Goal: Information Seeking & Learning: Learn about a topic

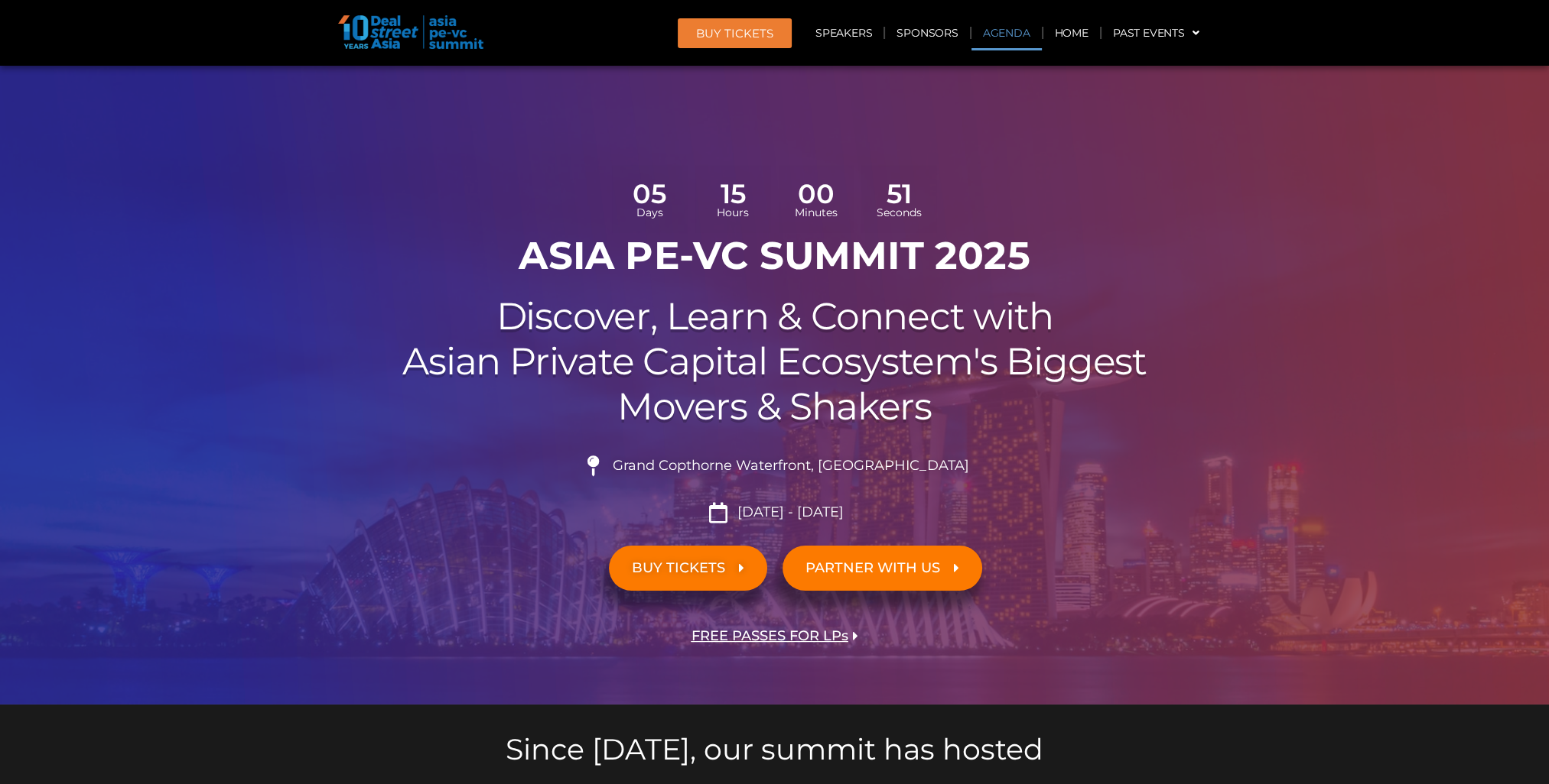
click at [1010, 27] on link "Agenda" at bounding box center [1006, 32] width 71 height 35
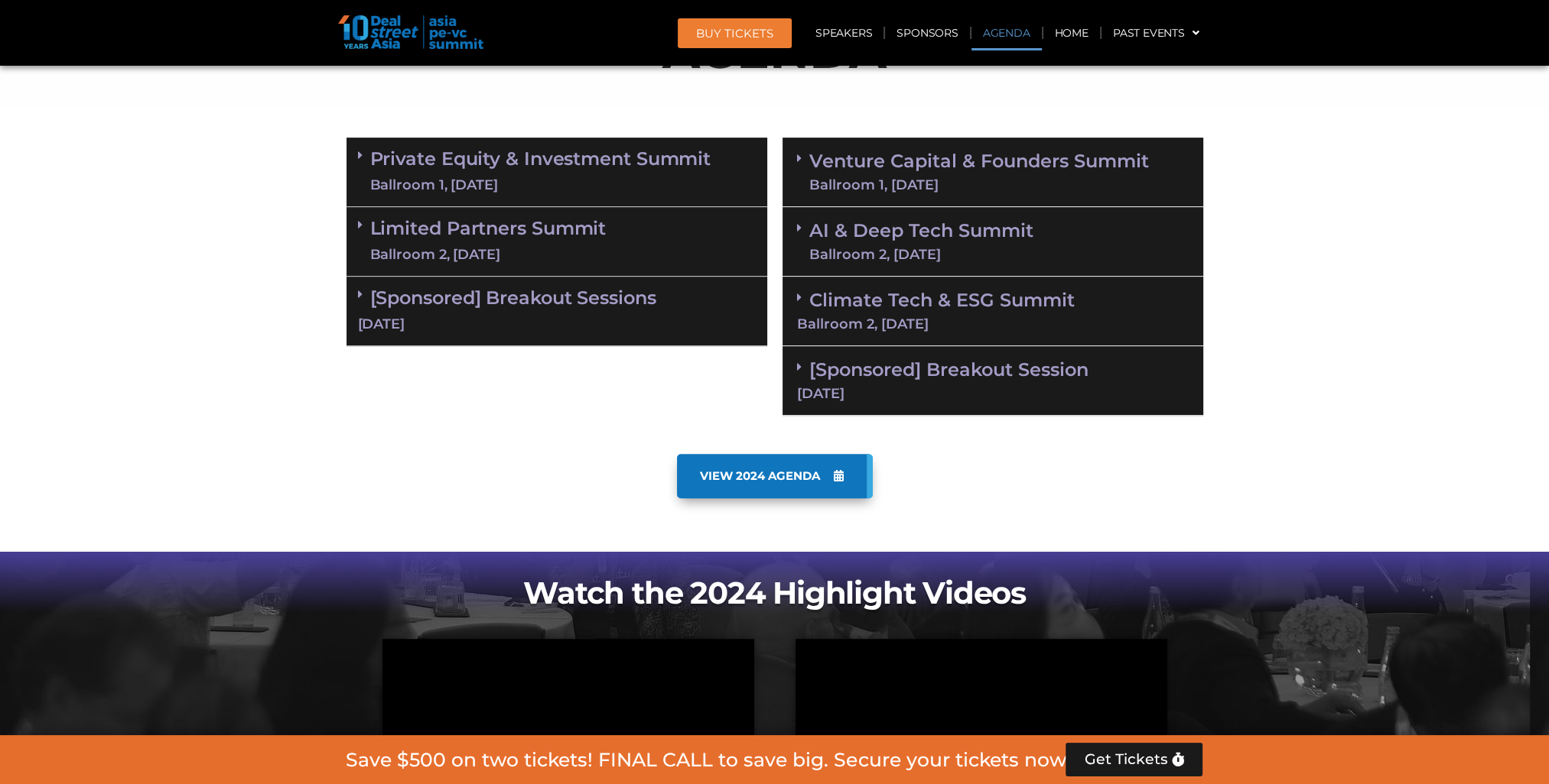
scroll to position [881, 0]
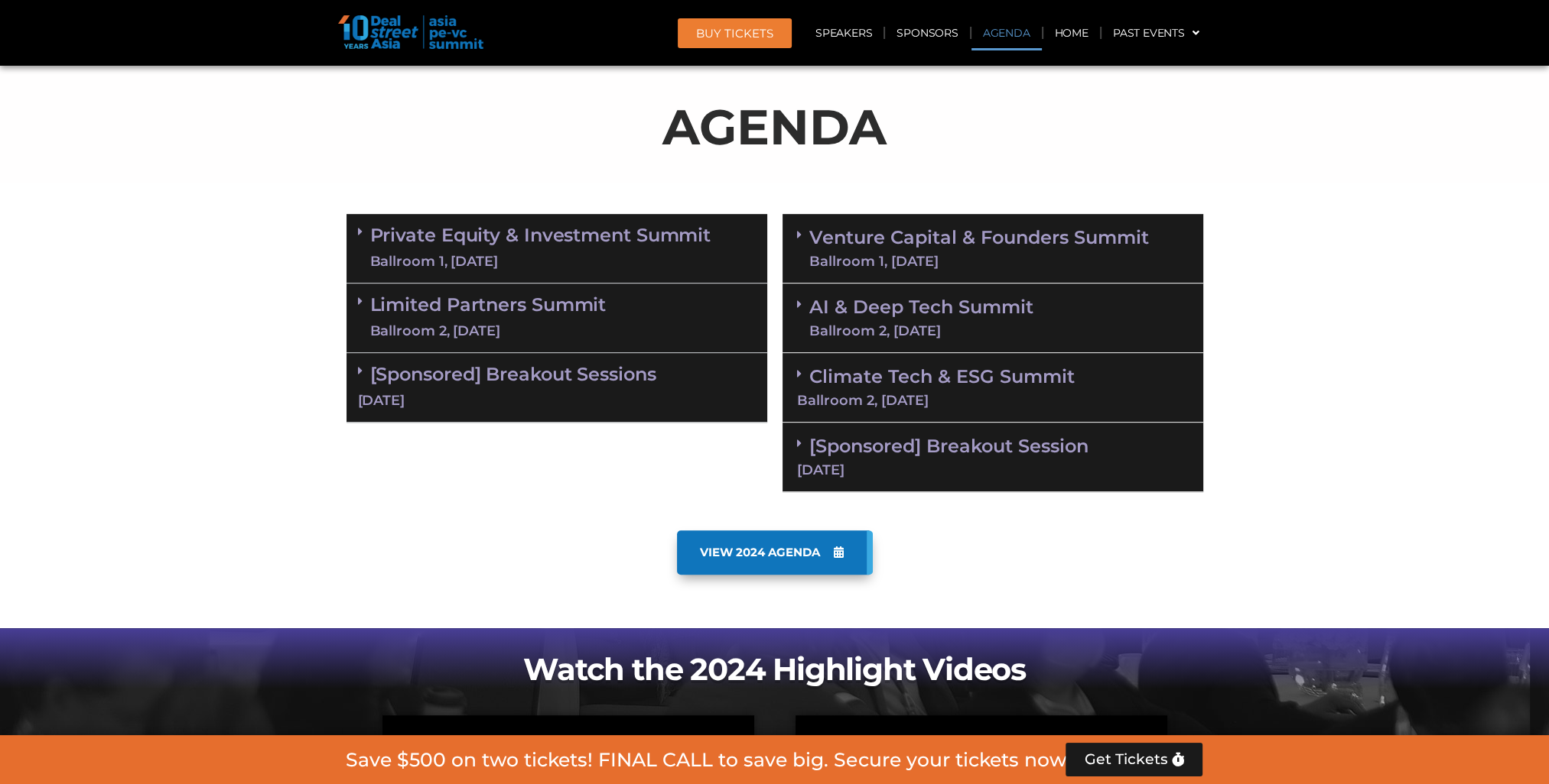
click at [627, 247] on link "Private Equity & Investment Summit Ballroom 1, [DATE]" at bounding box center [541, 248] width 341 height 46
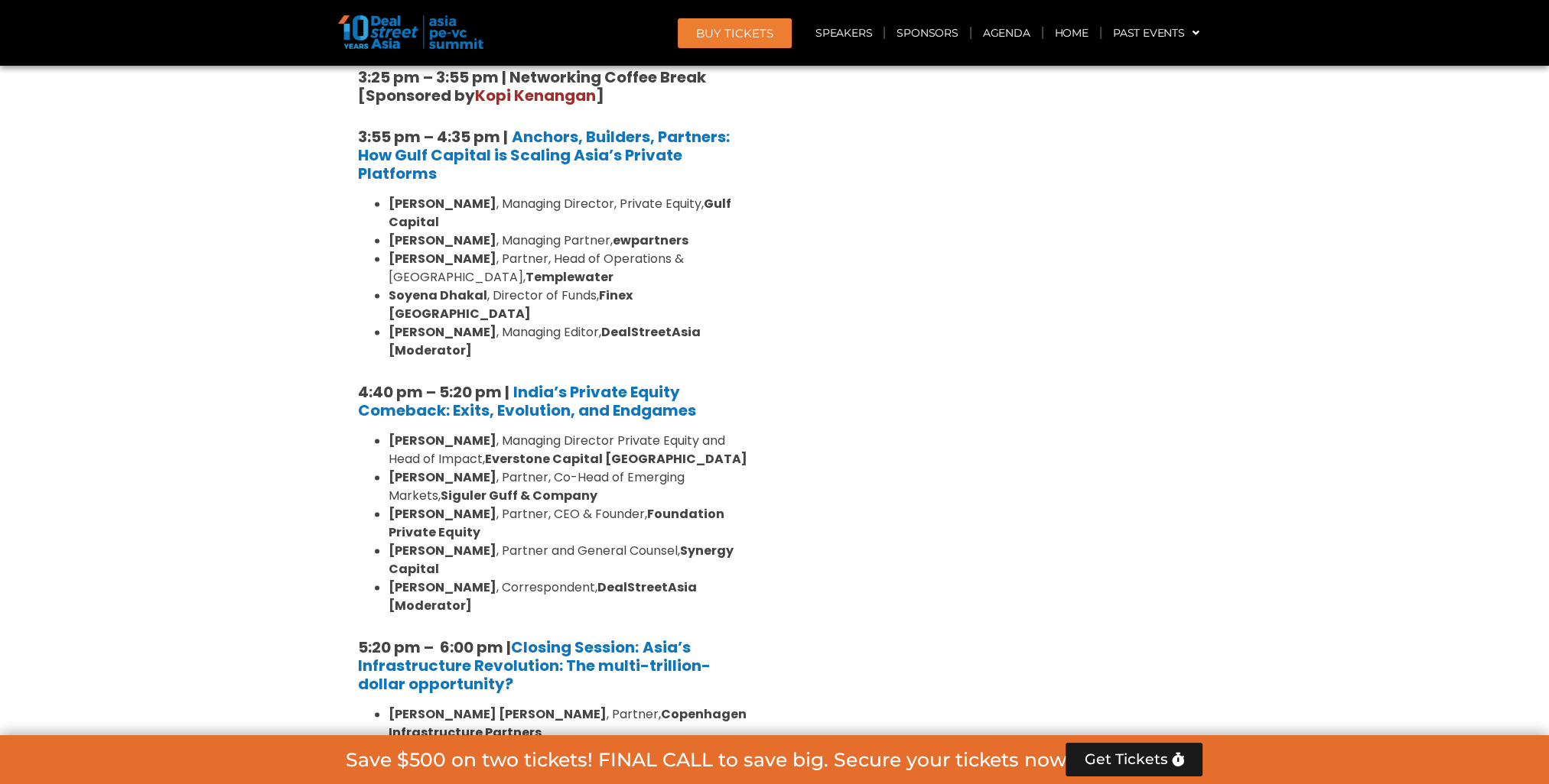
scroll to position [2868, 0]
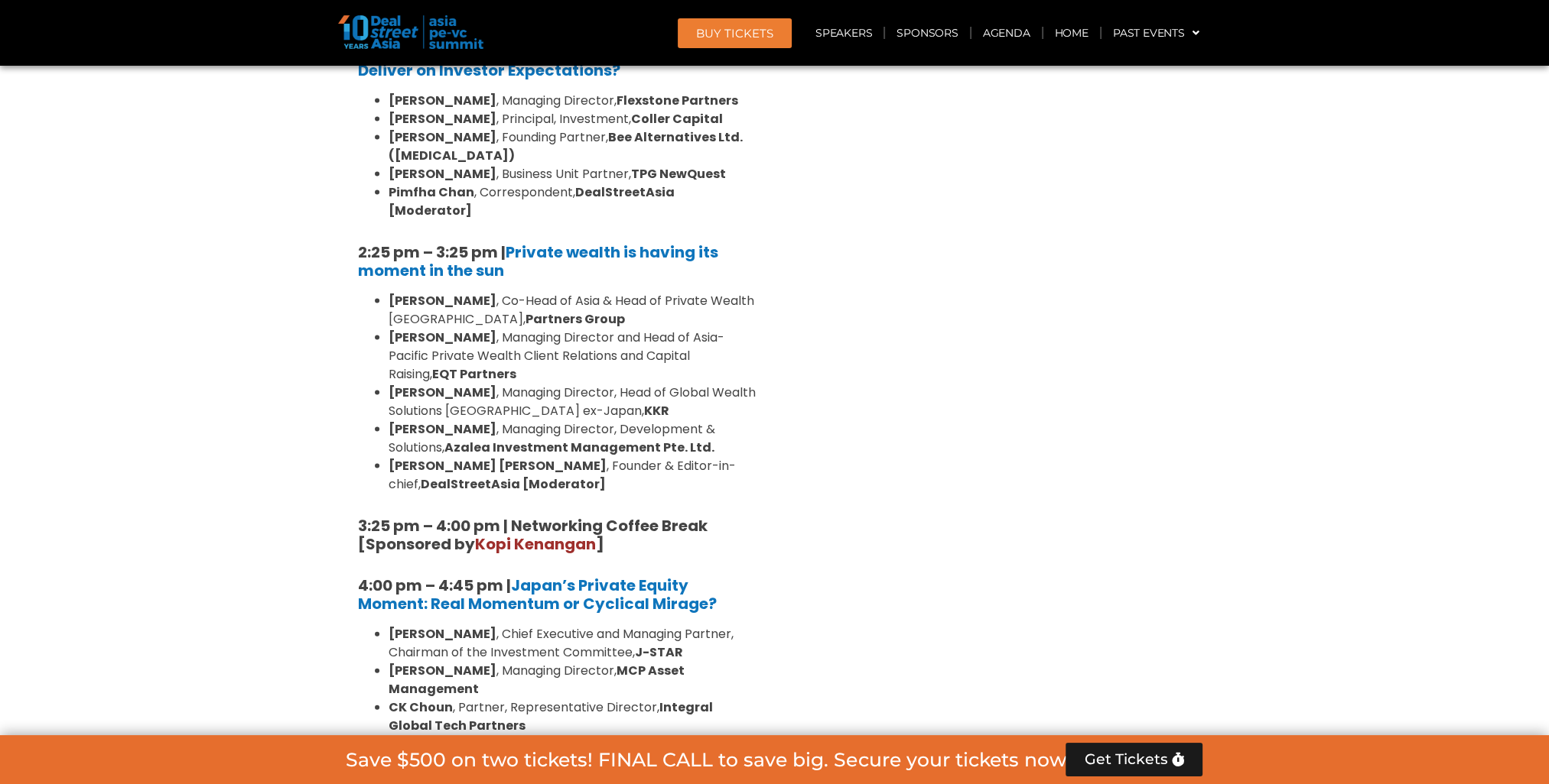
scroll to position [4569, 0]
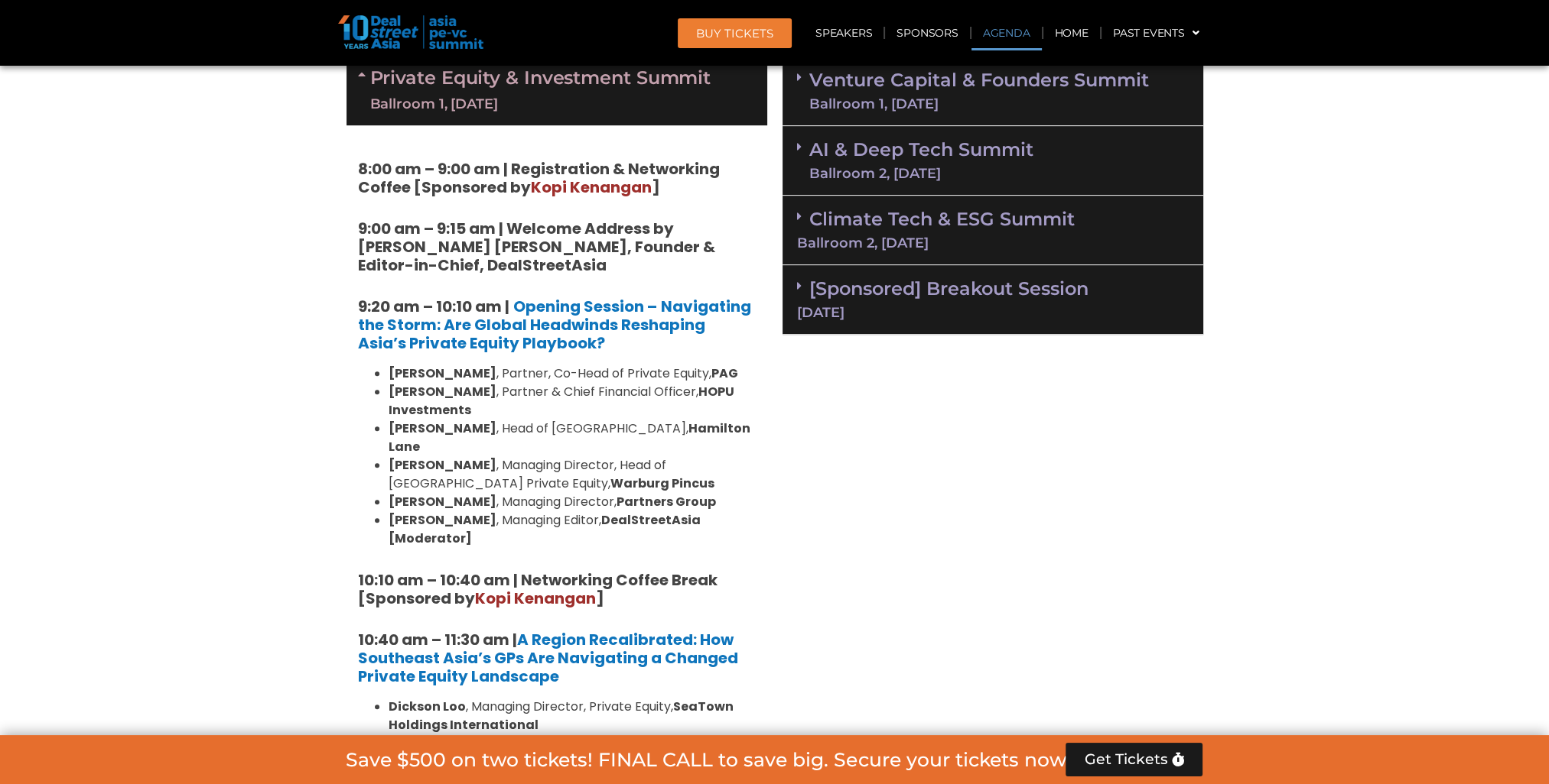
scroll to position [1115, 0]
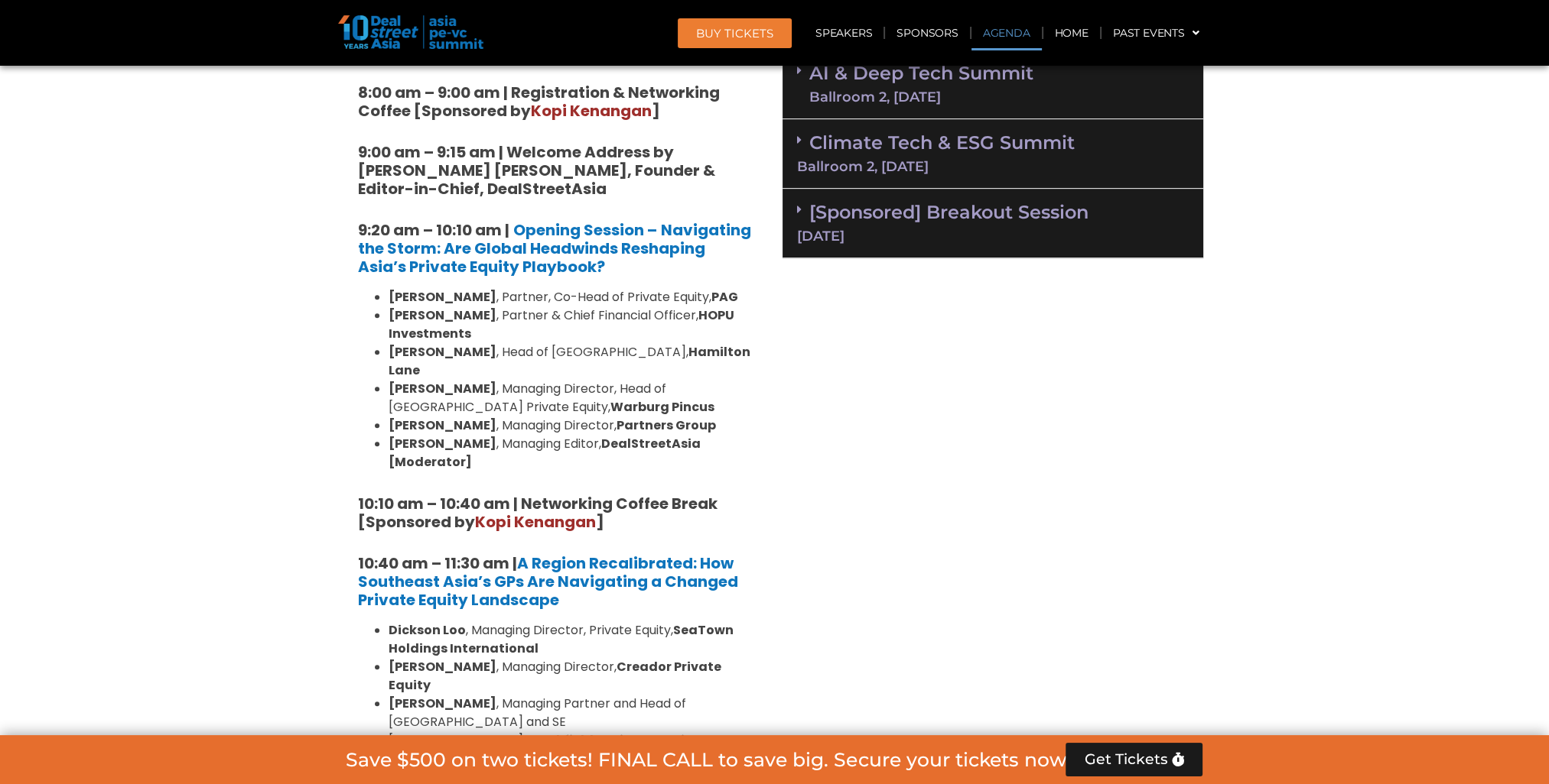
click at [920, 90] on div "Ballroom 2, [DATE]" at bounding box center [921, 97] width 224 height 14
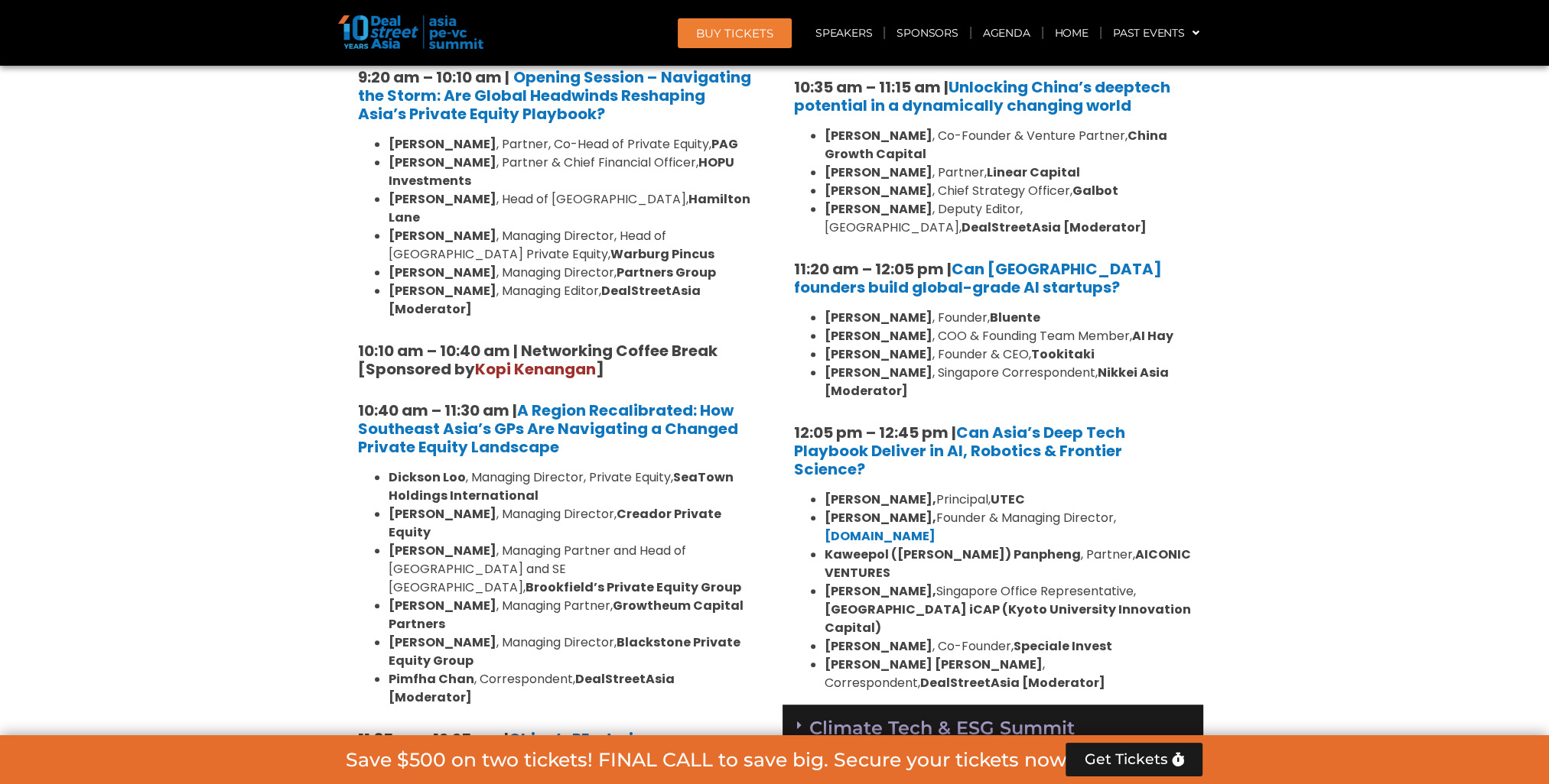
scroll to position [1420, 0]
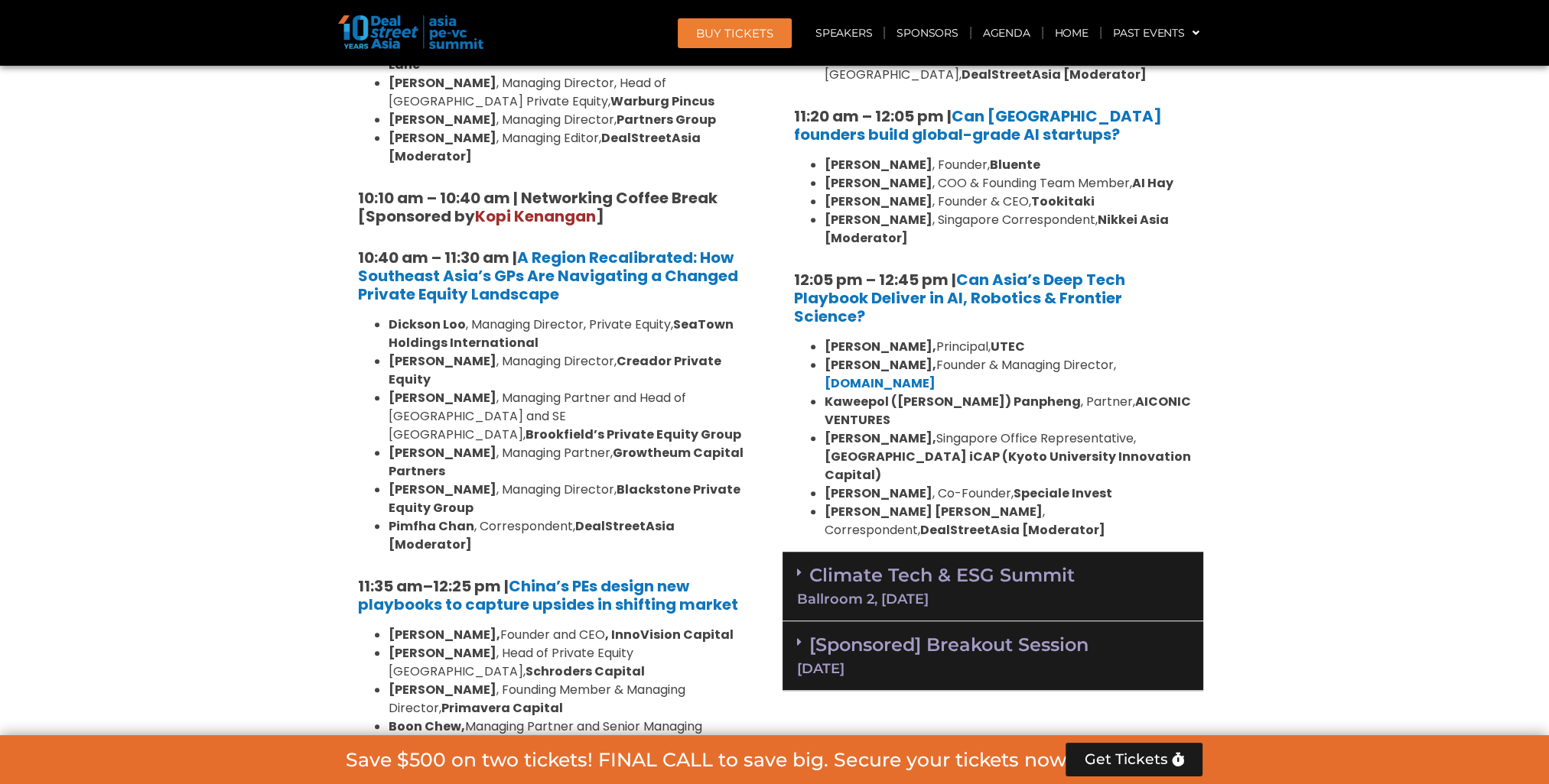
click at [998, 593] on div "Ballroom 2, [DATE]" at bounding box center [992, 599] width 391 height 14
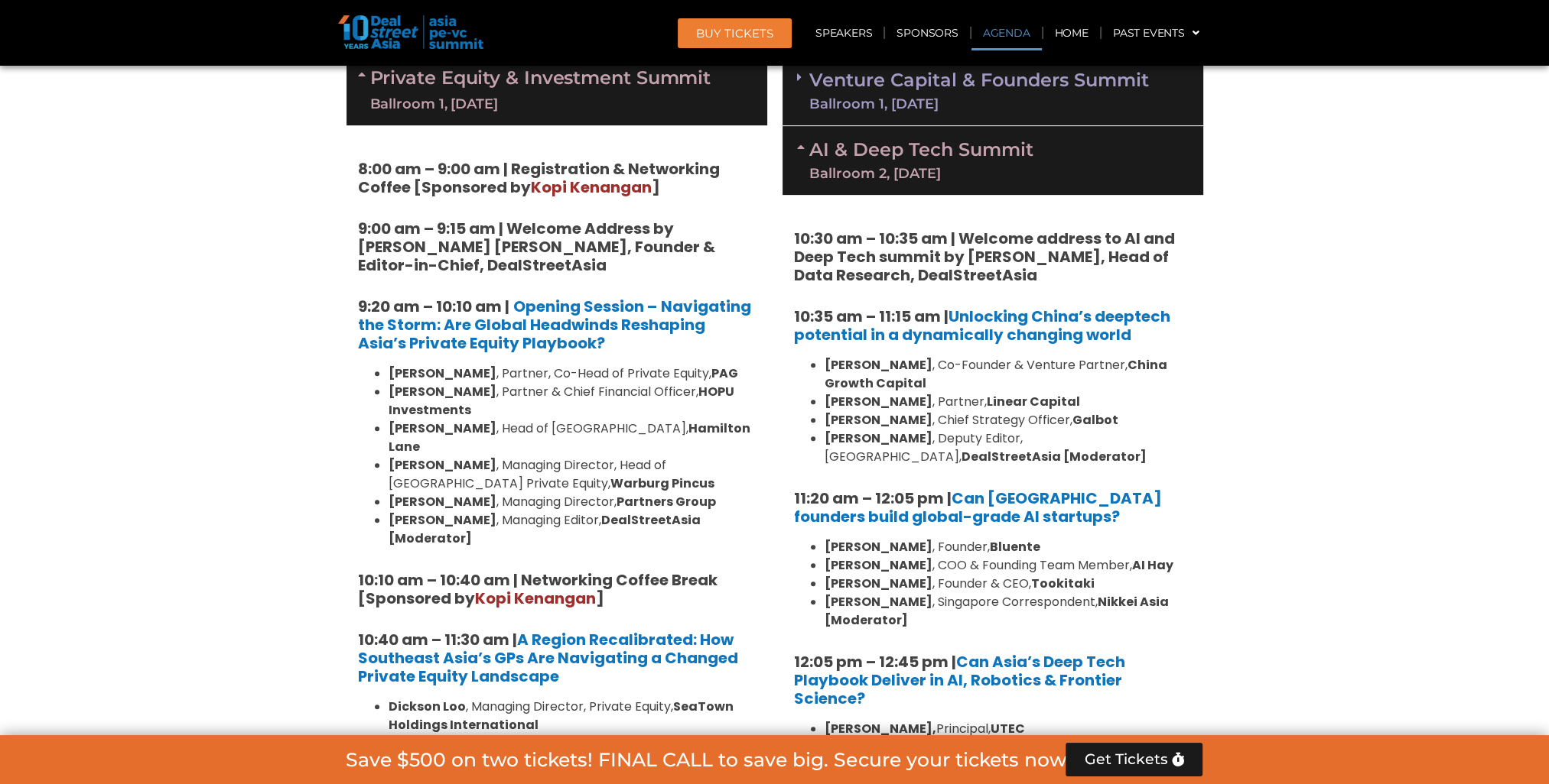
scroll to position [808, 0]
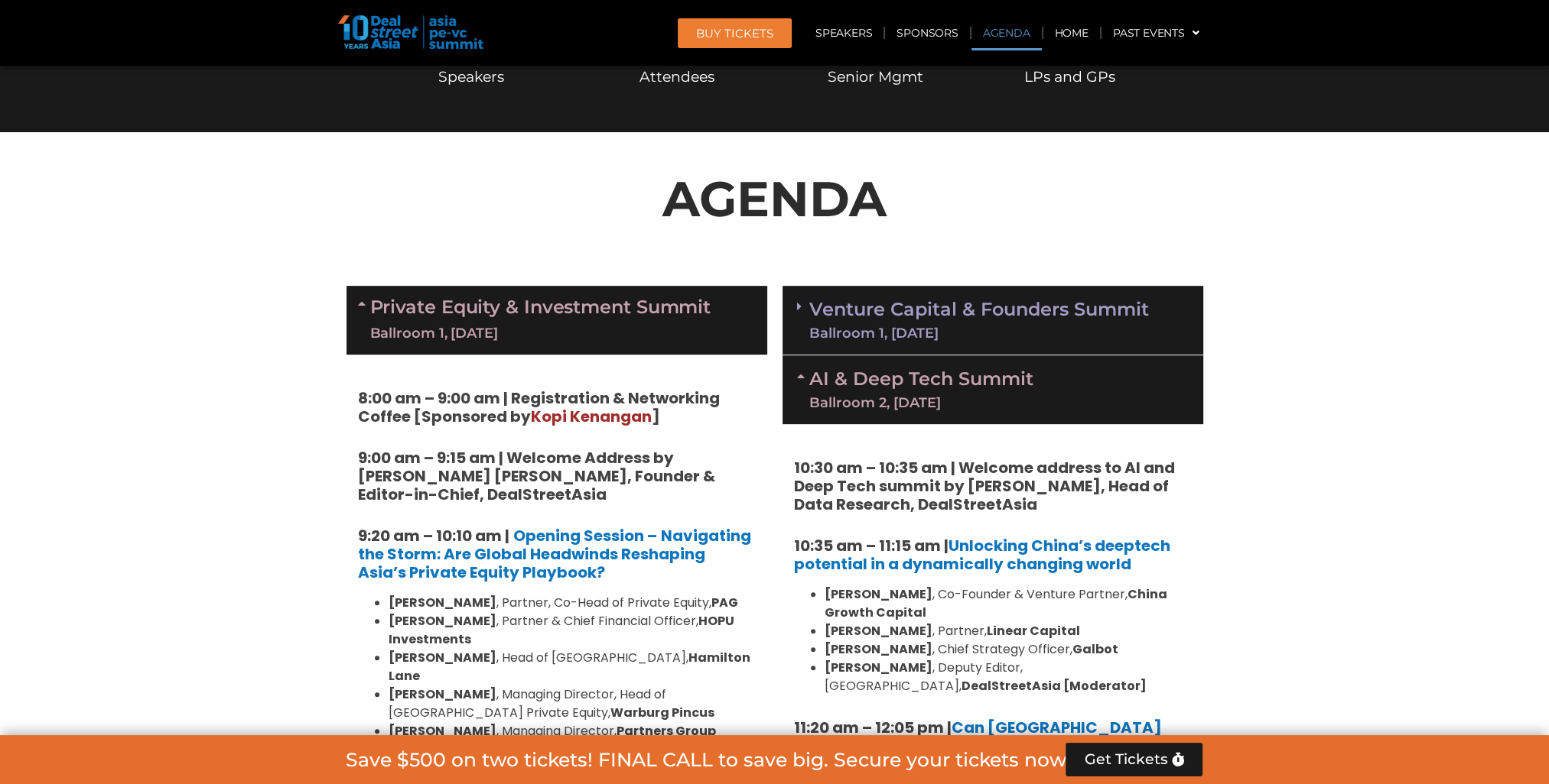
click at [1017, 322] on link "Venture Capital & Founders​ Summit Ballroom 1, [DATE]" at bounding box center [979, 320] width 339 height 40
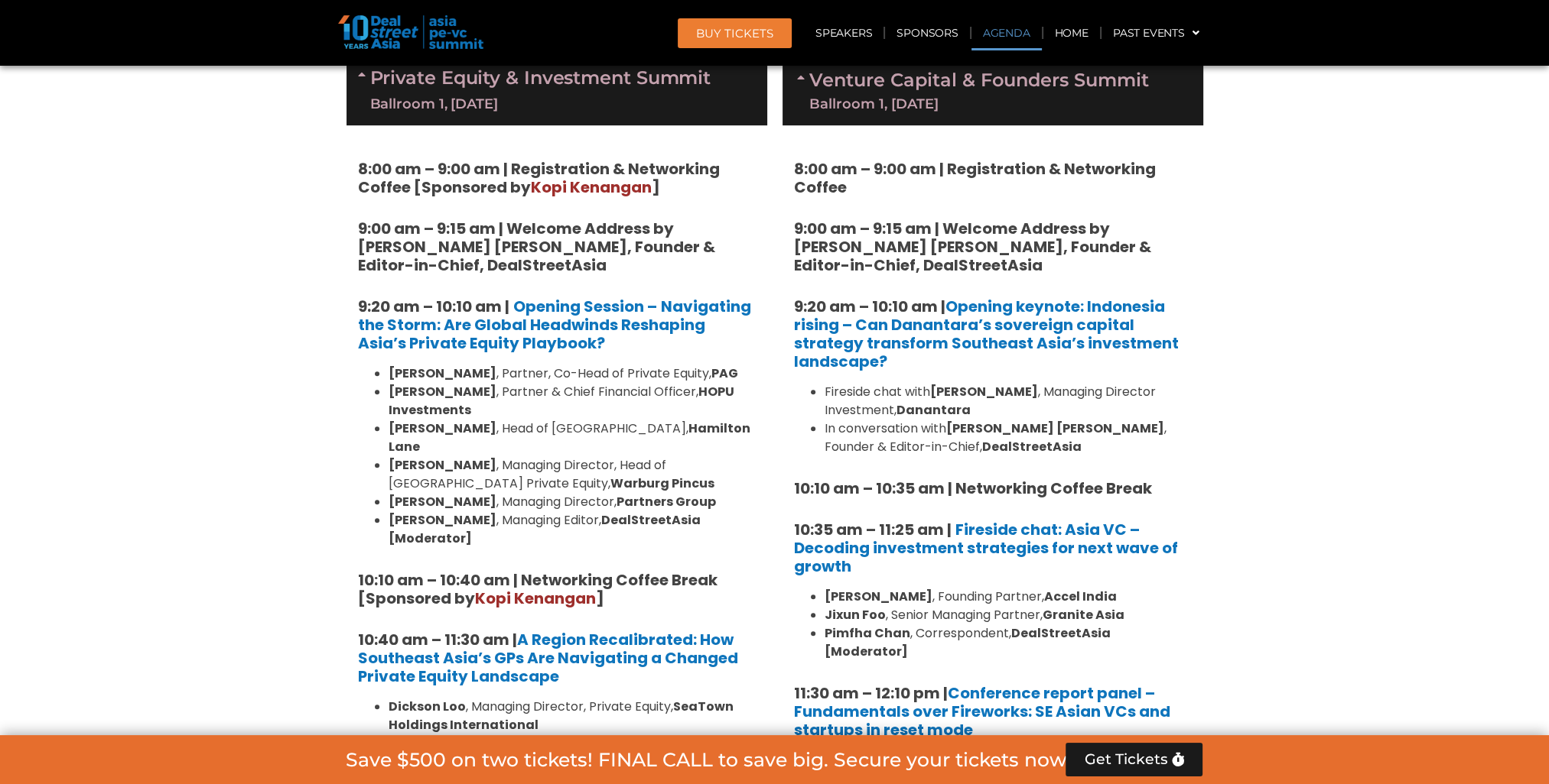
scroll to position [885, 0]
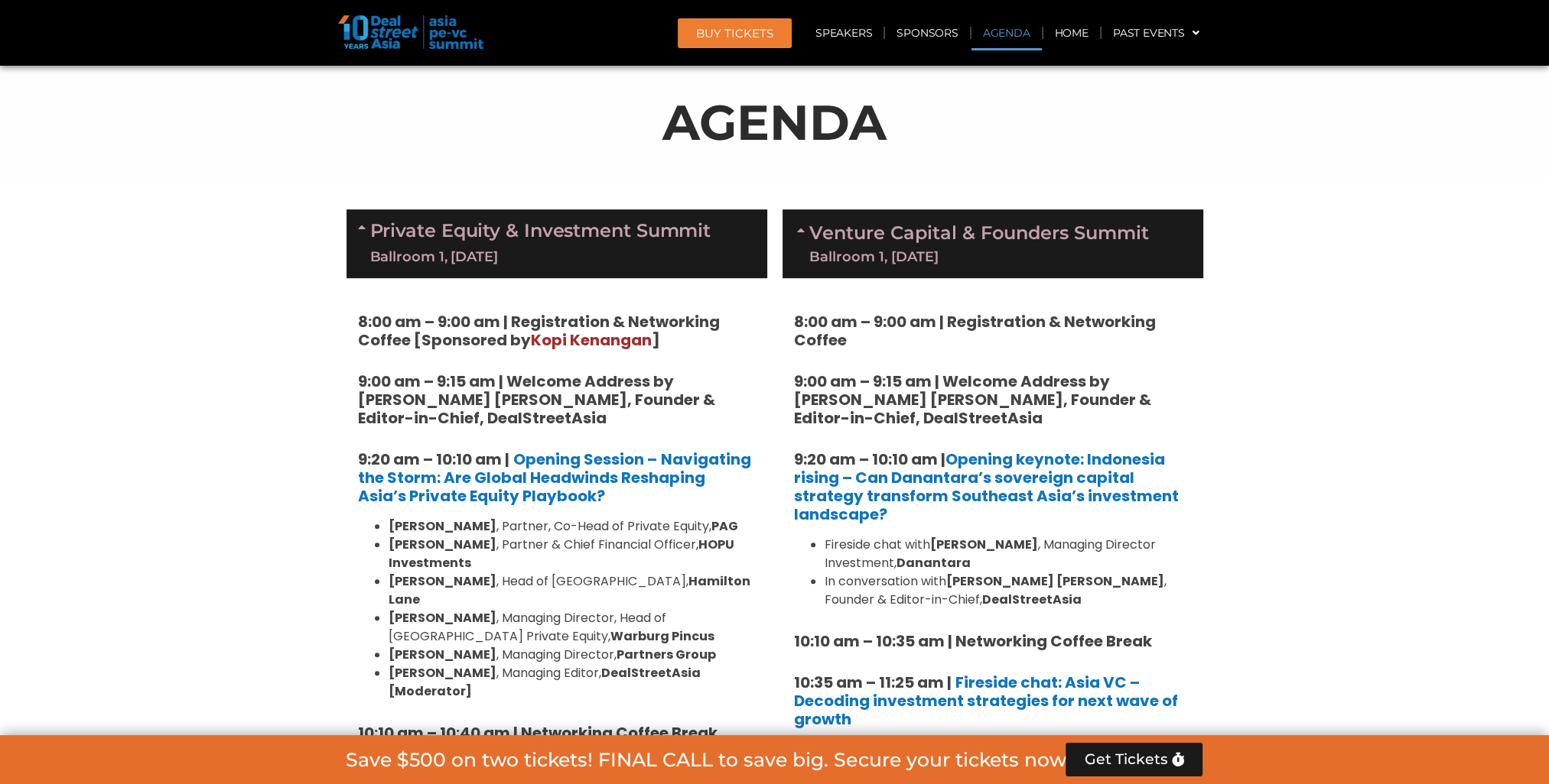
click at [642, 231] on link "Private Equity & Investment Summit Ballroom 1, [DATE]" at bounding box center [541, 243] width 341 height 46
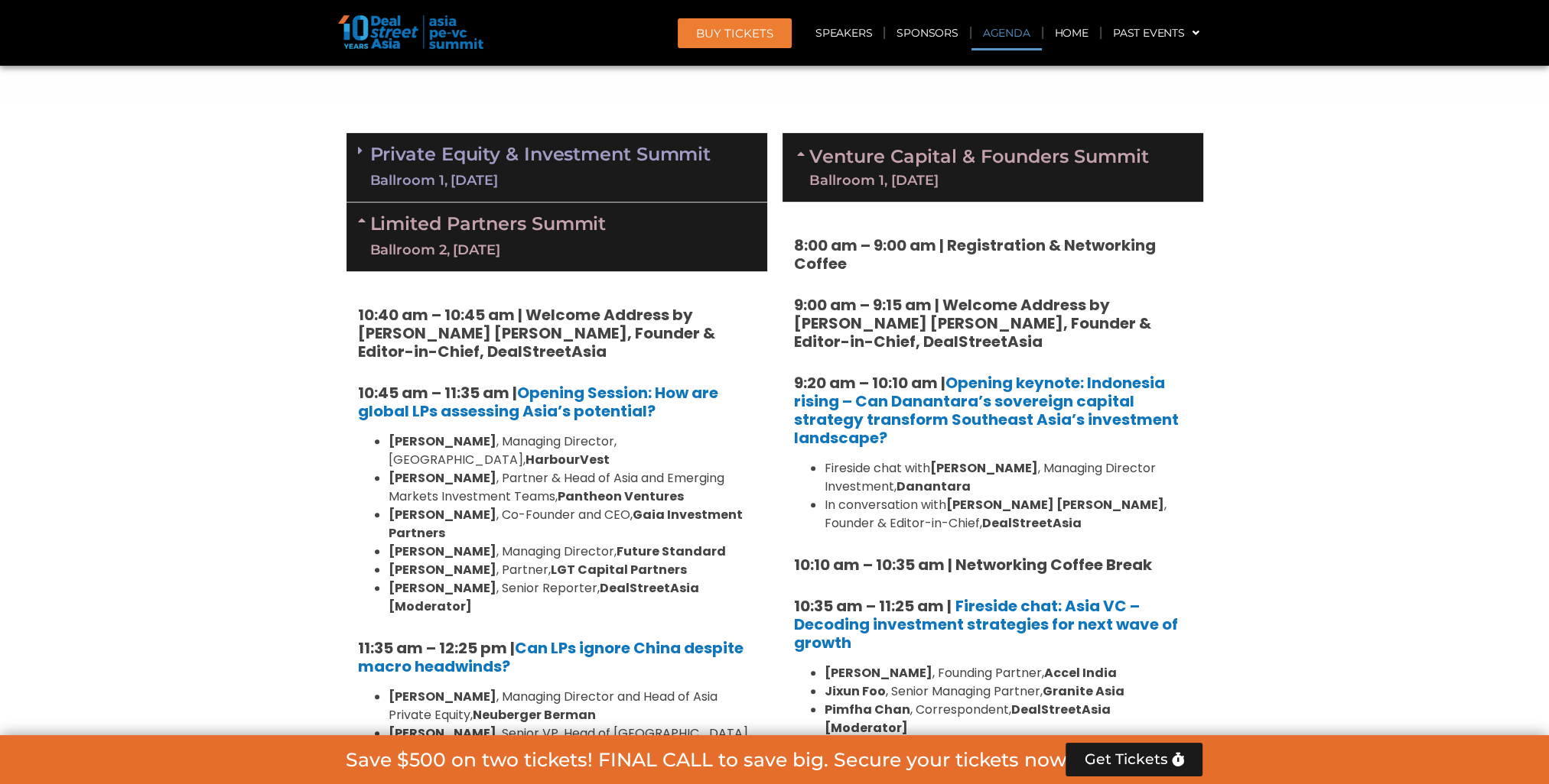
scroll to position [1038, 0]
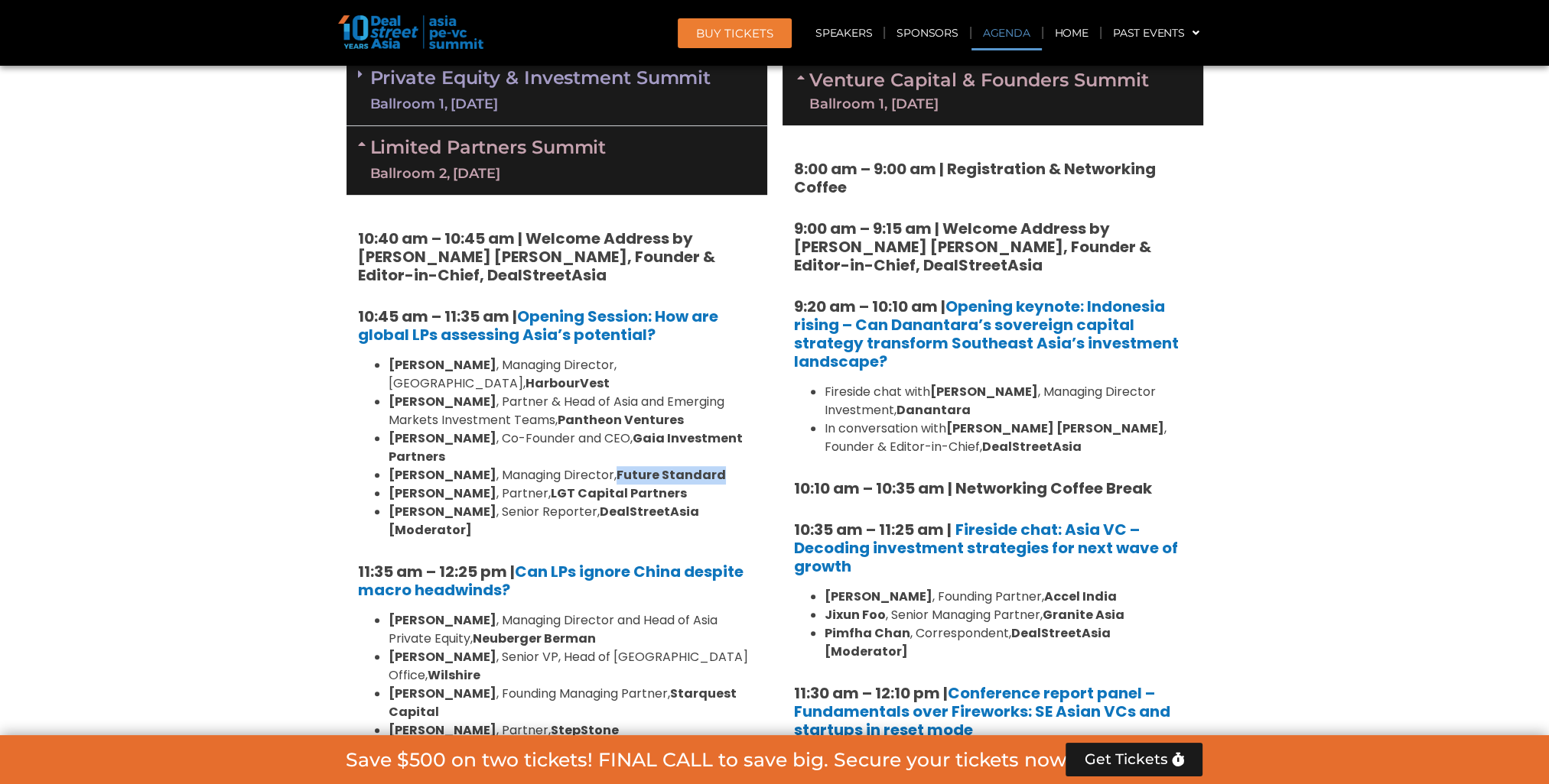
drag, startPoint x: 688, startPoint y: 455, endPoint x: 585, endPoint y: 457, distance: 103.0
click at [585, 466] on li "[PERSON_NAME] , Managing Director, Future Standard" at bounding box center [571, 475] width 367 height 18
copy strong "Future Standard"
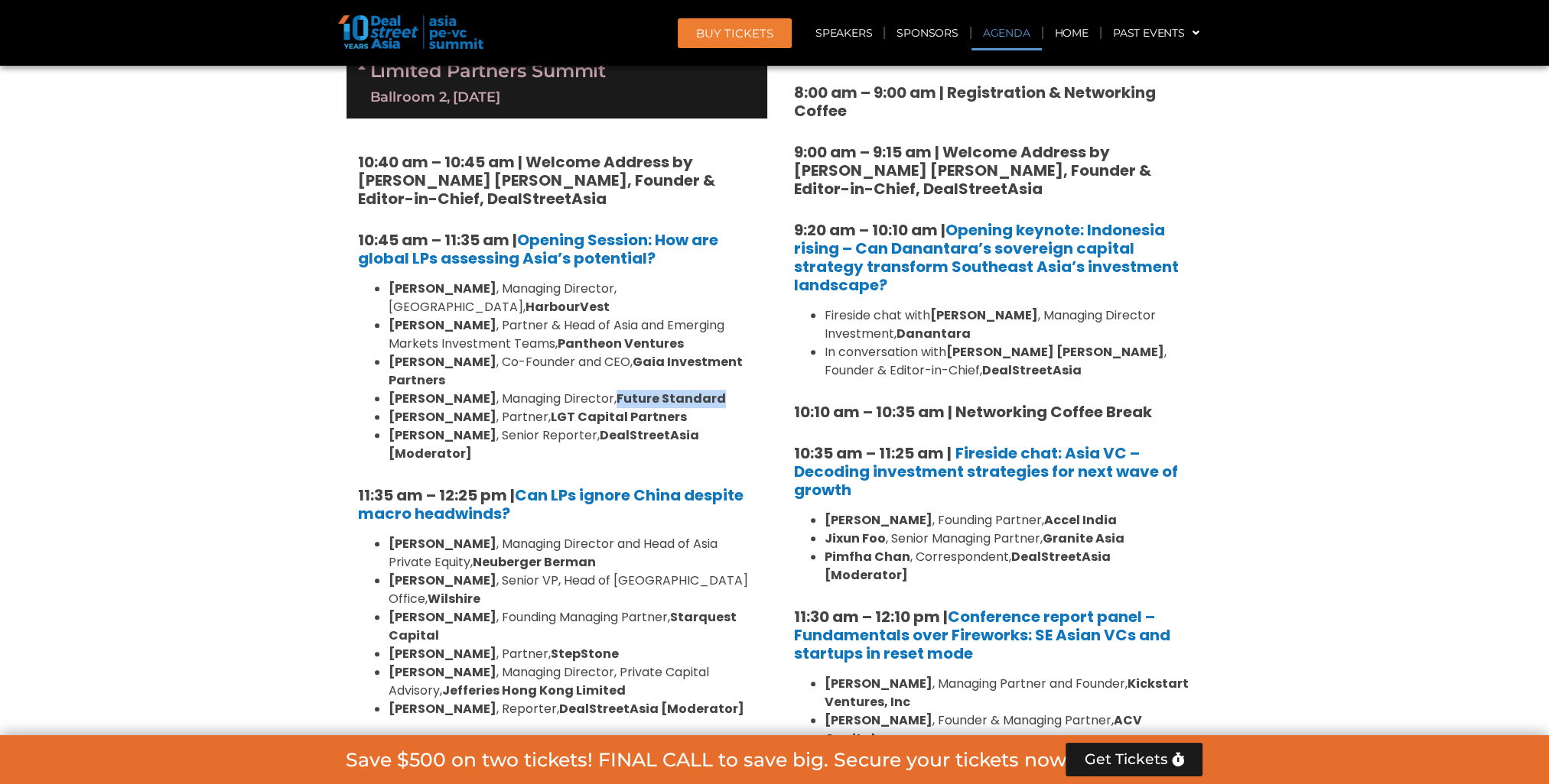
scroll to position [1191, 0]
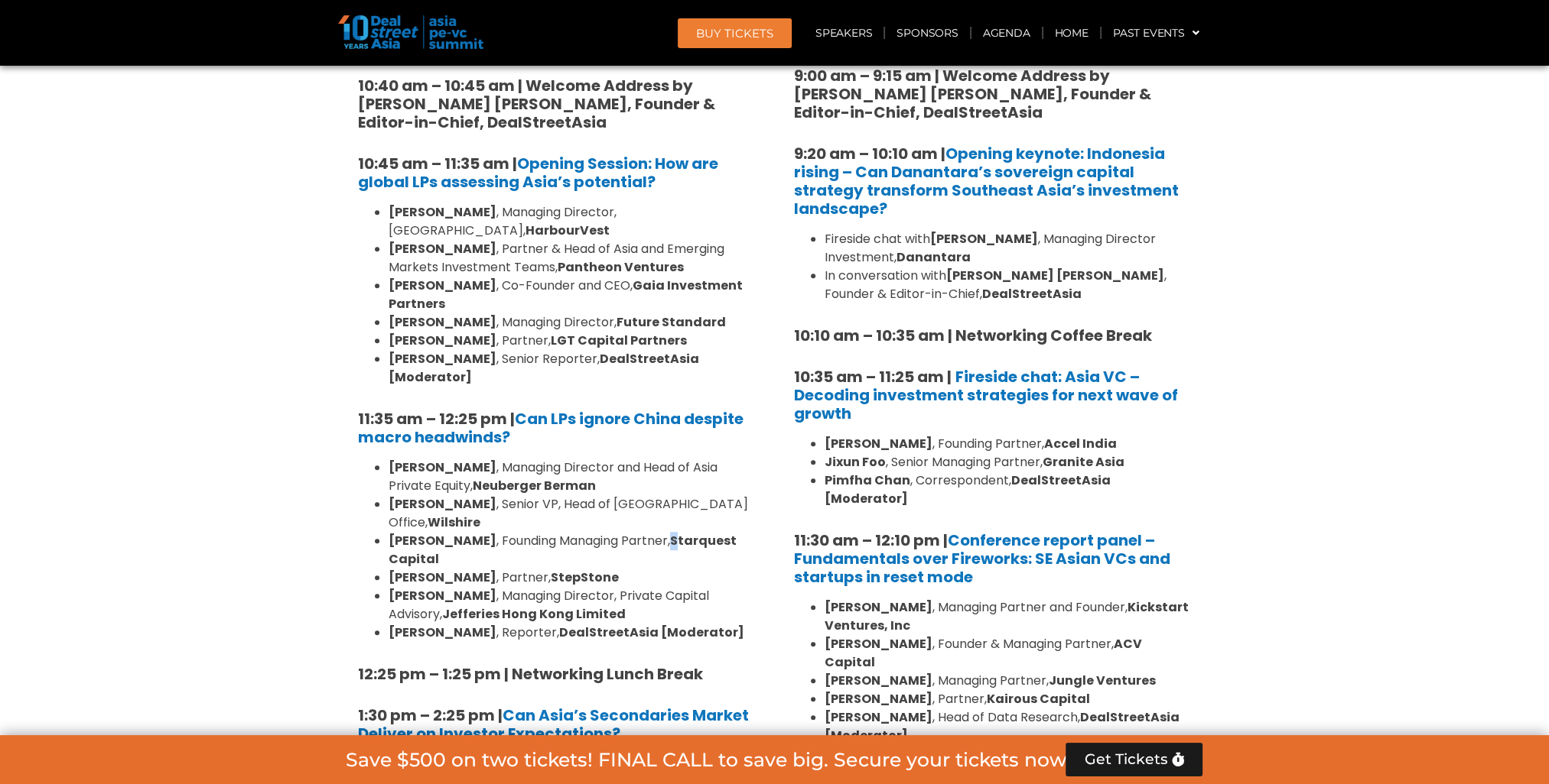
drag, startPoint x: 656, startPoint y: 491, endPoint x: 654, endPoint y: 479, distance: 12.2
click at [654, 532] on strong "Starquest Capital" at bounding box center [562, 550] width 348 height 36
click at [651, 532] on li "[PERSON_NAME] , Founding Managing Partner, Starquest Capital" at bounding box center [571, 550] width 367 height 37
click at [654, 532] on strong "Starquest Capital" at bounding box center [562, 550] width 348 height 36
drag, startPoint x: 651, startPoint y: 484, endPoint x: 439, endPoint y: 499, distance: 212.5
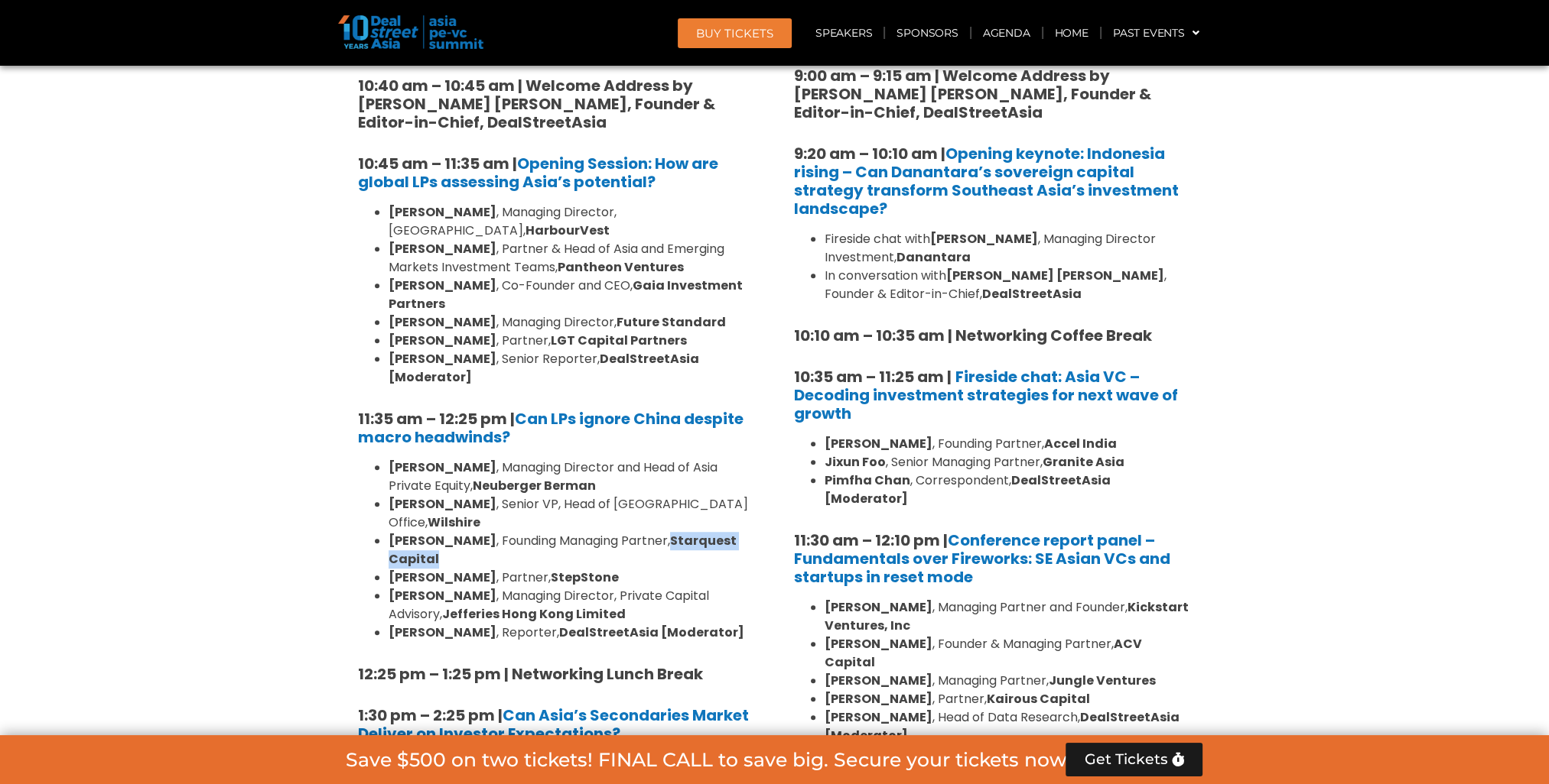
click at [439, 532] on li "[PERSON_NAME] , Founding Managing Partner, Starquest Capital" at bounding box center [571, 550] width 367 height 37
copy strong "Starquest Capital"
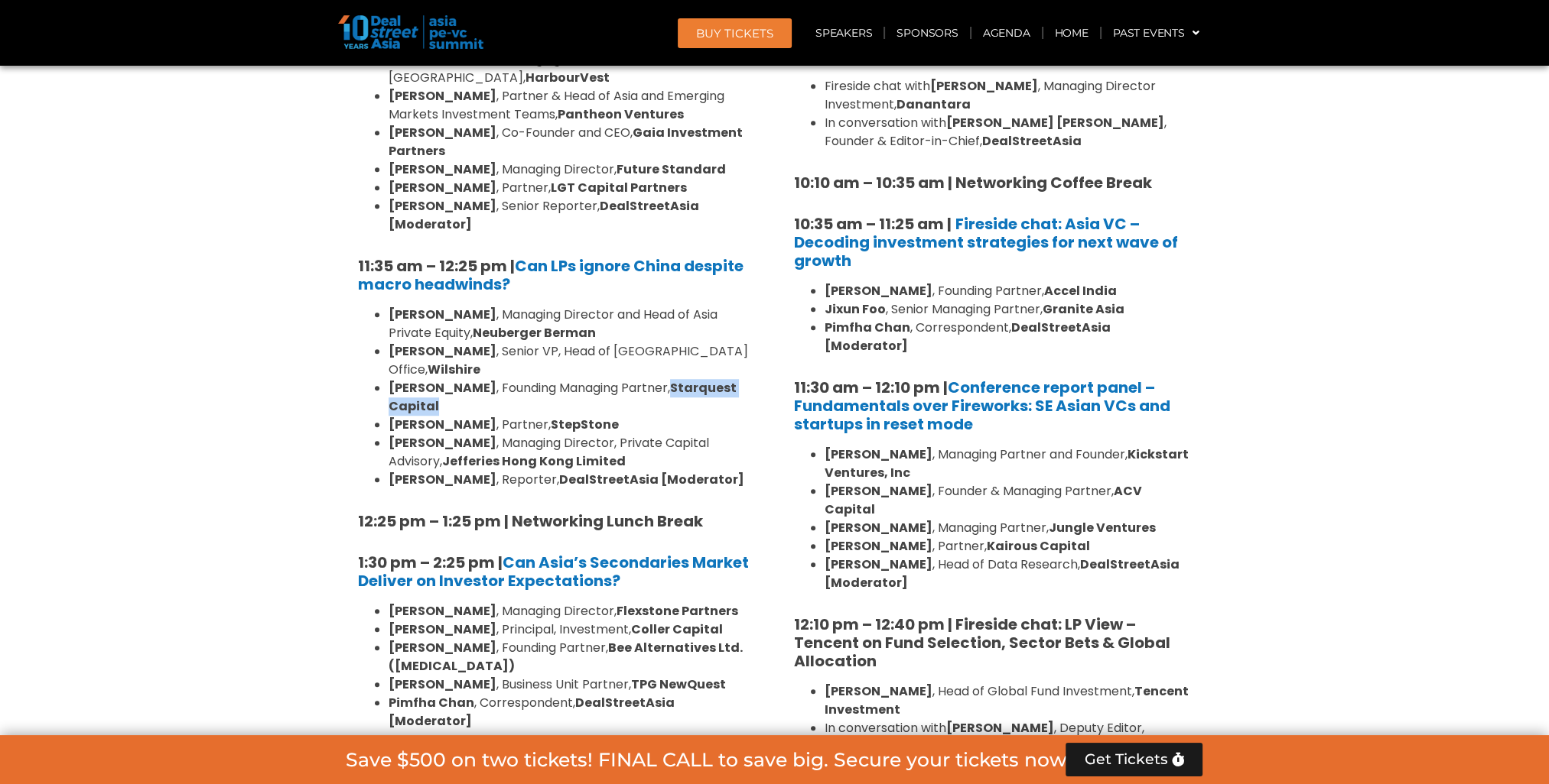
scroll to position [1420, 0]
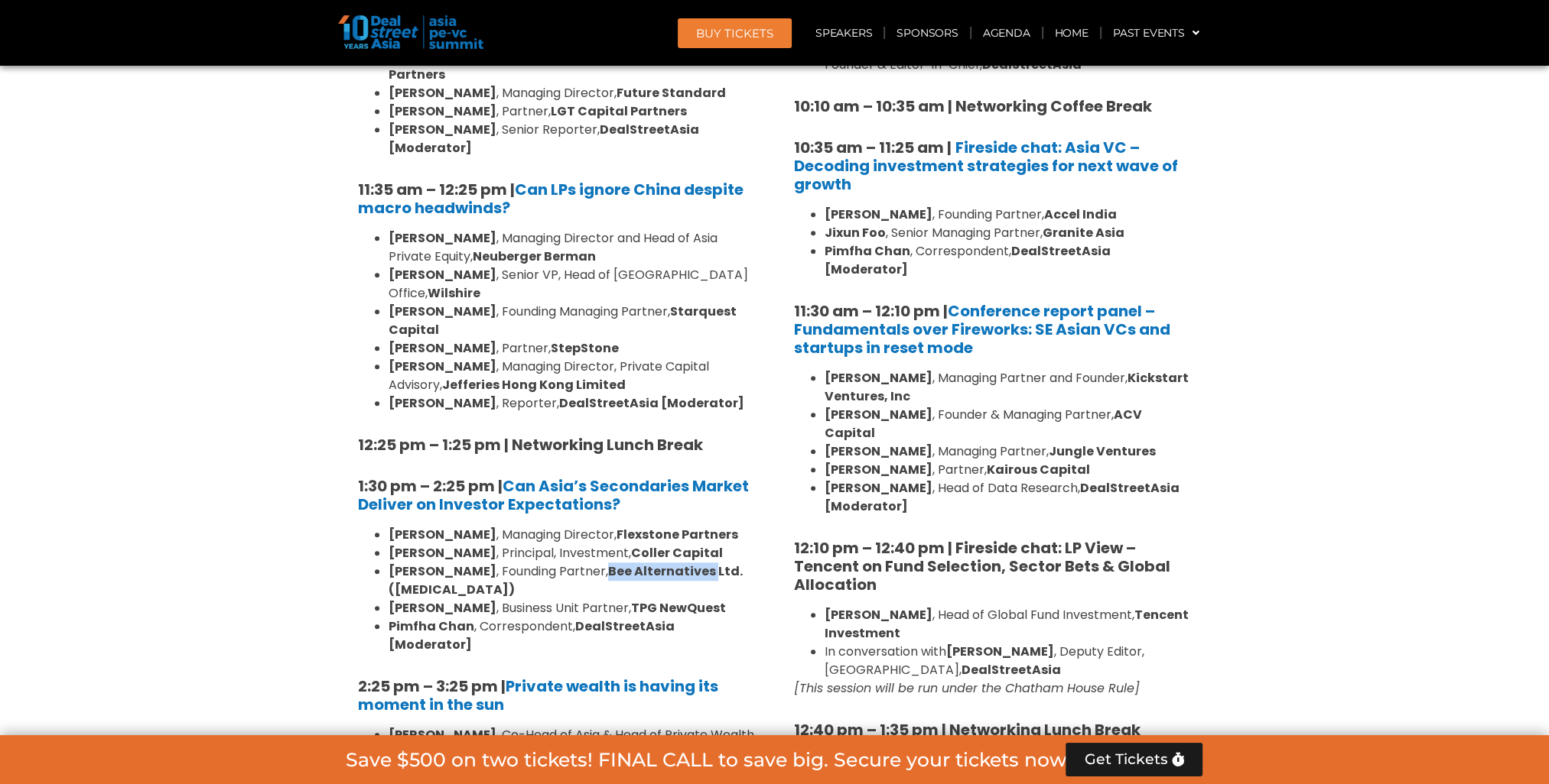
drag, startPoint x: 589, startPoint y: 515, endPoint x: 697, endPoint y: 514, distance: 108.0
click at [697, 563] on strong "Bee Alternatives Ltd. ([MEDICAL_DATA])" at bounding box center [566, 580] width 354 height 36
copy strong "Bee Alternatives"
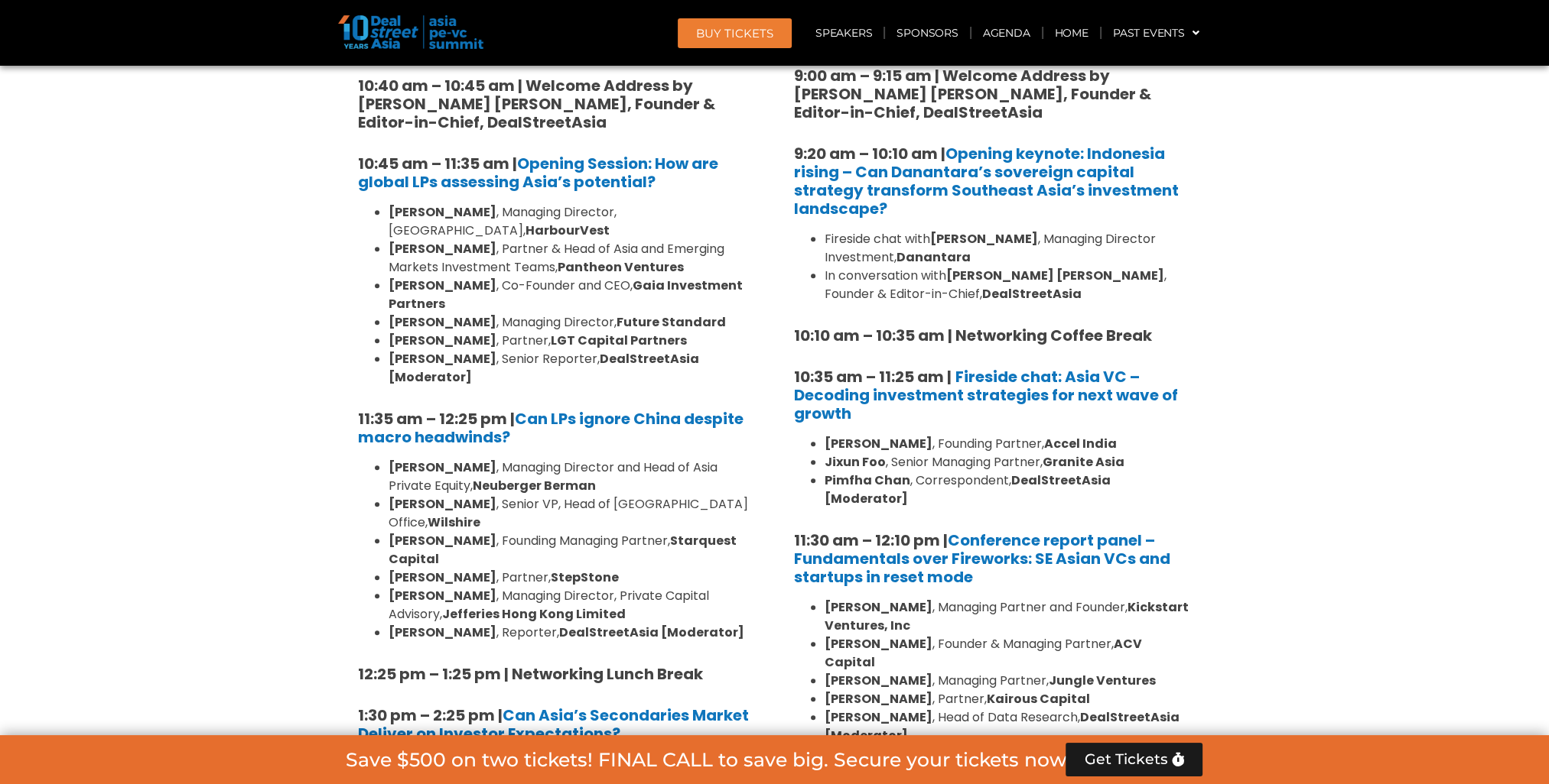
scroll to position [1115, 0]
